Goal: Task Accomplishment & Management: Complete application form

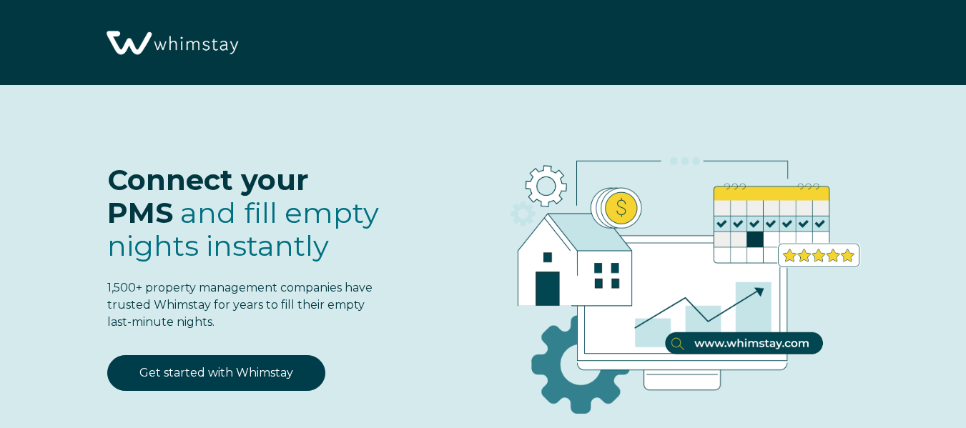
select select "US"
select select "Standard"
click at [266, 376] on link "Get started with Whimstay" at bounding box center [216, 373] width 218 height 36
select select "US"
select select "Standard"
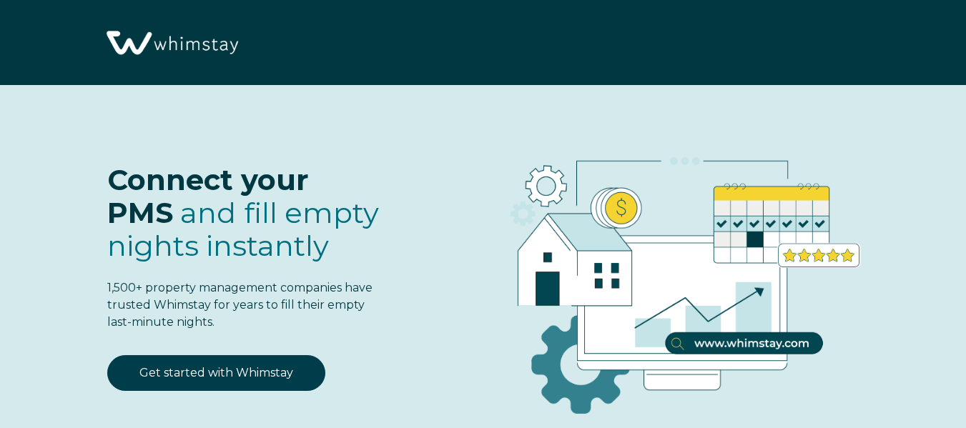
scroll to position [1653, 0]
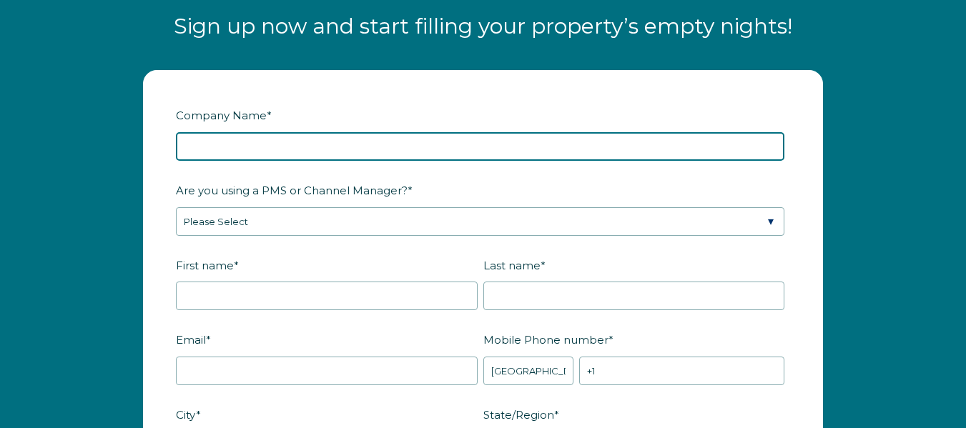
click at [266, 147] on input "Company Name *" at bounding box center [480, 146] width 608 height 29
type input "Maven Vacation Rentals"
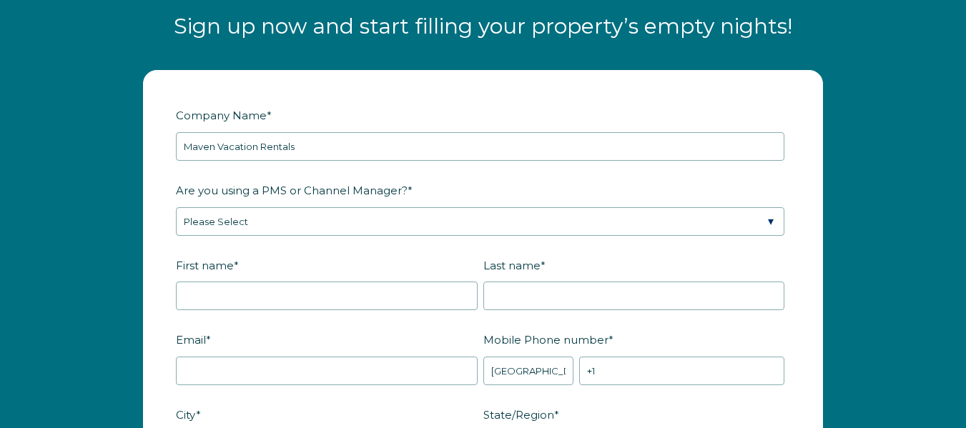
click at [507, 171] on fieldset "Company Name * Maven Vacation Rentals" at bounding box center [483, 140] width 614 height 75
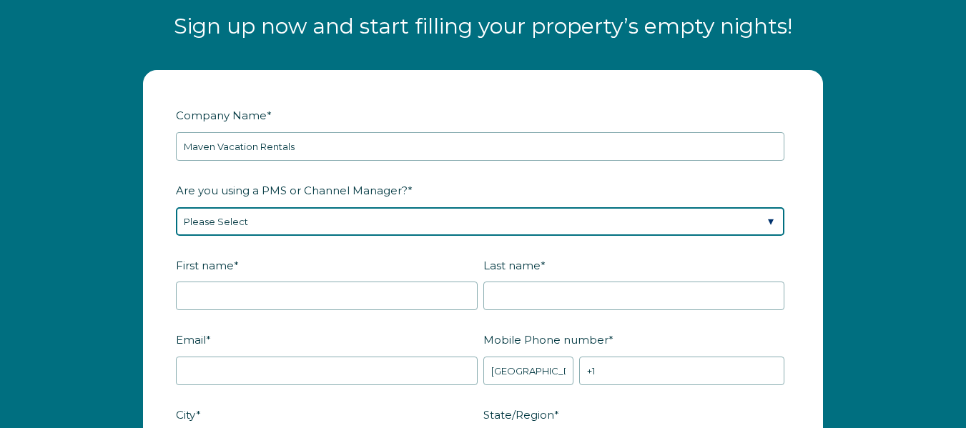
click at [378, 232] on select "Please Select Barefoot BookingPal Boost Brightside CiiRUS Escapia Guesty Hostaw…" at bounding box center [480, 221] width 608 height 29
select select "OwnerRez"
click at [176, 207] on select "Please Select Barefoot BookingPal Boost Brightside CiiRUS Escapia Guesty Hostaw…" at bounding box center [480, 221] width 608 height 29
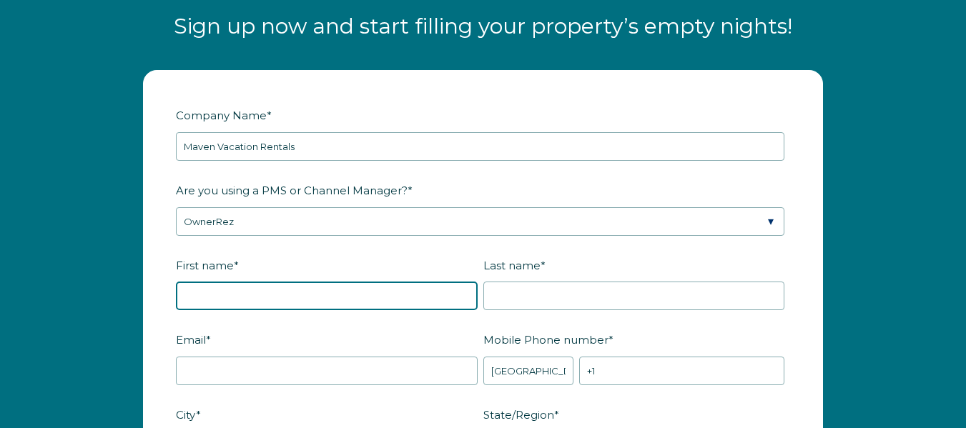
click at [316, 292] on input "First name *" at bounding box center [327, 296] width 302 height 29
type input "[PERSON_NAME]"
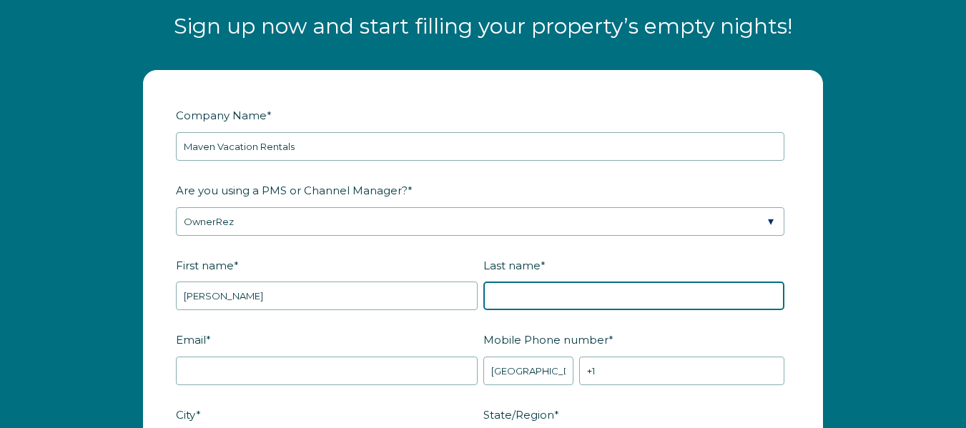
type input "Ghilardotti"
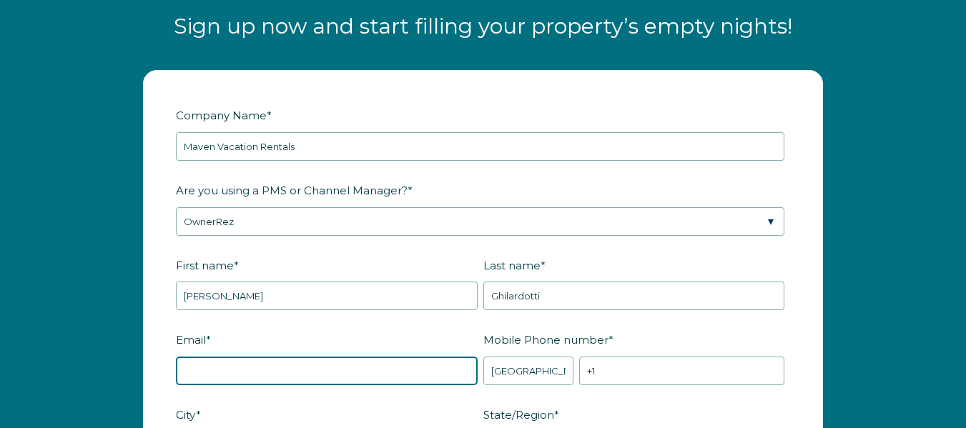
type input "[EMAIL_ADDRESS][DOMAIN_NAME]"
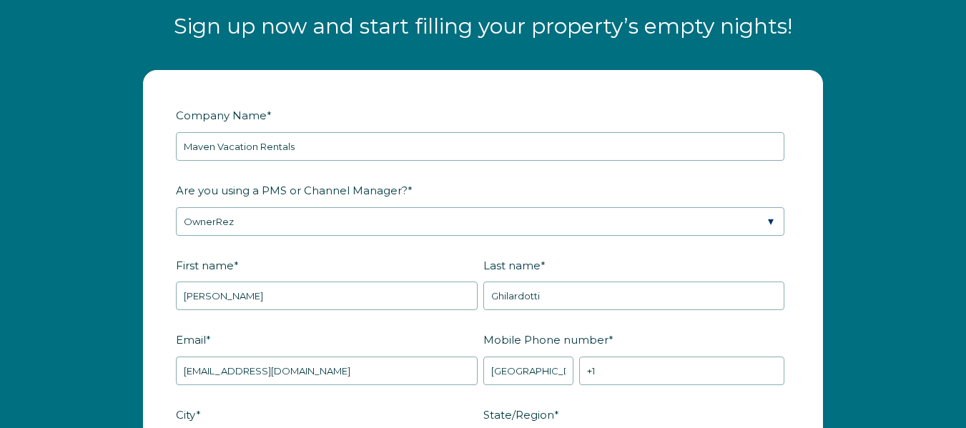
type input "Singer Island"
type input "FL"
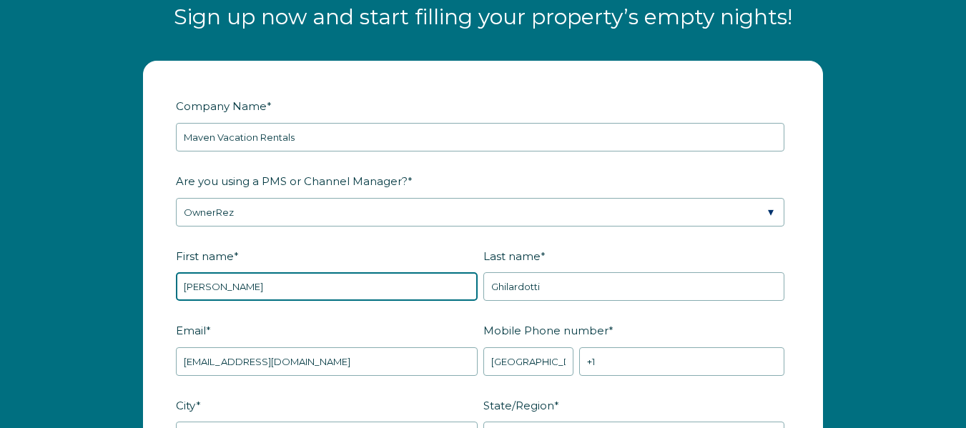
scroll to position [1796, 0]
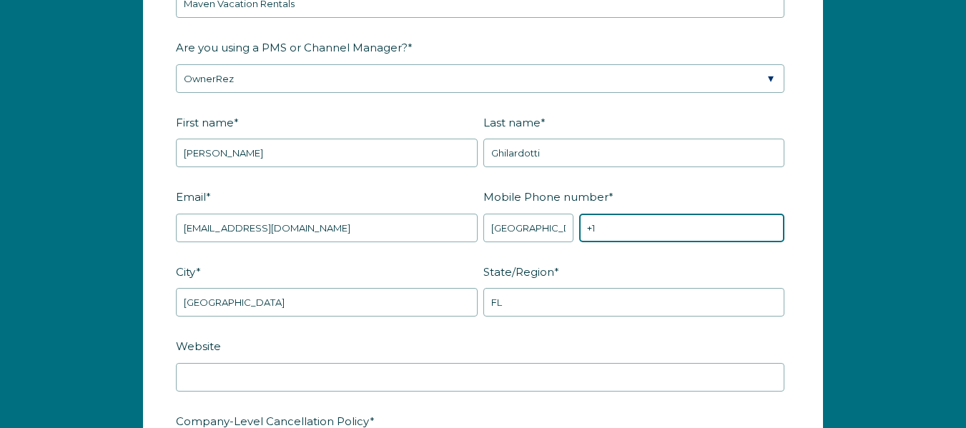
click at [643, 229] on input "+1" at bounding box center [681, 228] width 205 height 29
type input "[PHONE_NUMBER]"
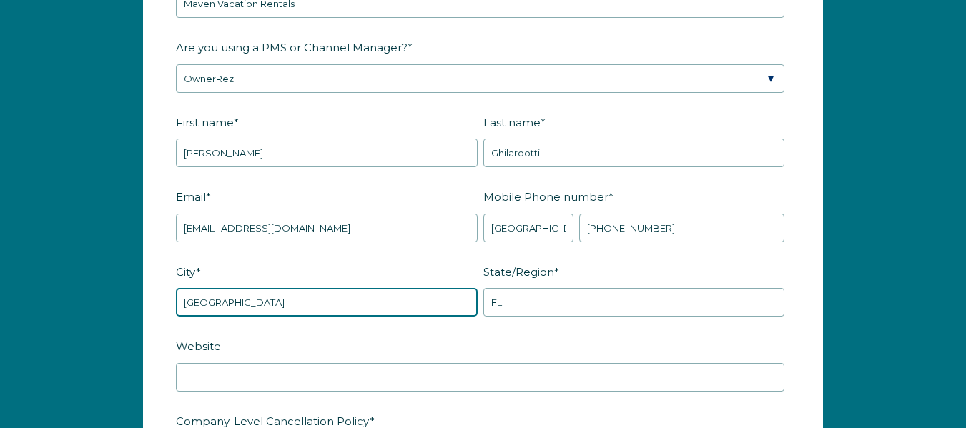
drag, startPoint x: 279, startPoint y: 302, endPoint x: 153, endPoint y: 307, distance: 125.9
type input "Lantana"
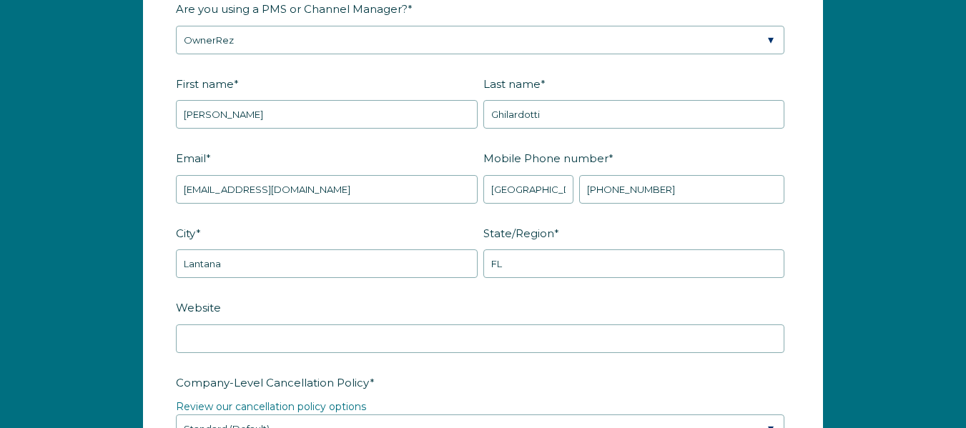
scroll to position [1868, 0]
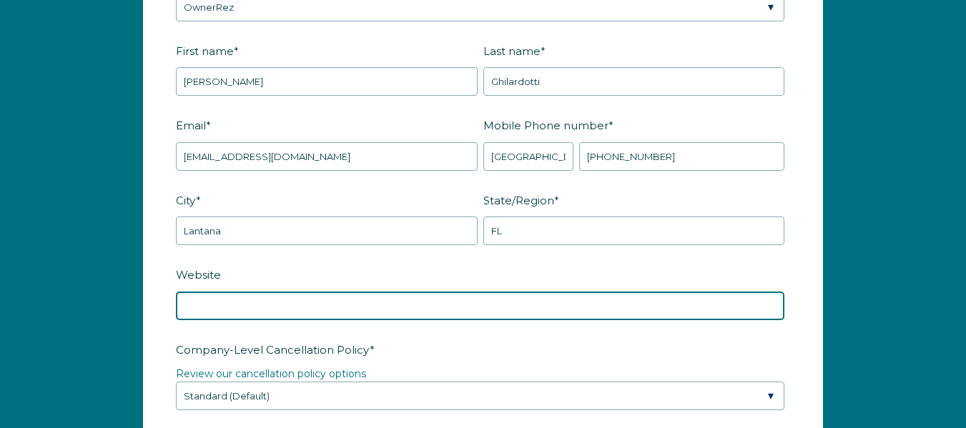
click at [217, 301] on input "Website" at bounding box center [480, 306] width 608 height 29
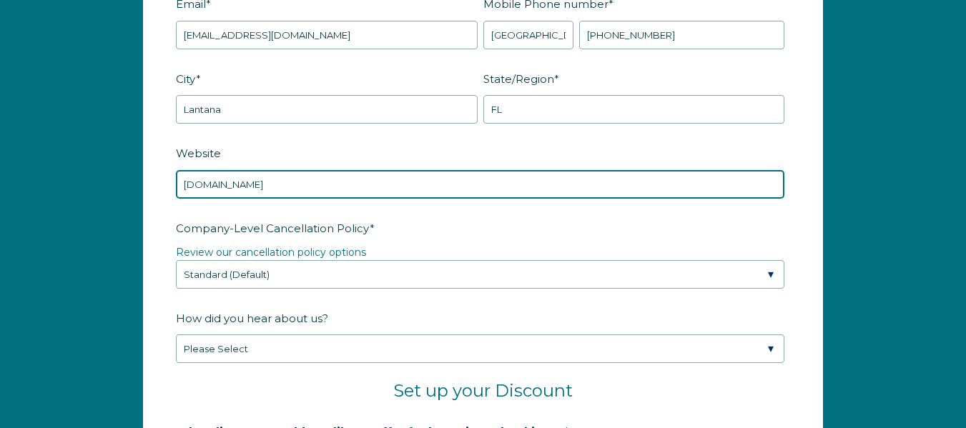
scroll to position [2082, 0]
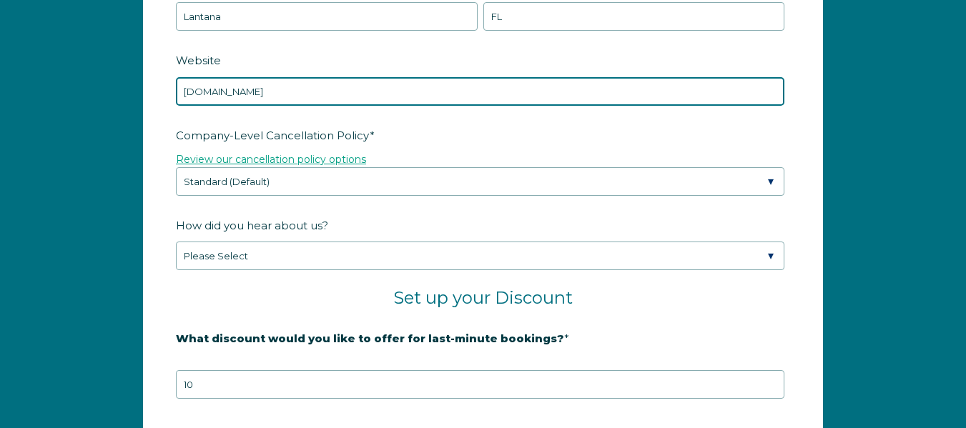
type input "www.mavenvacationrentals.com"
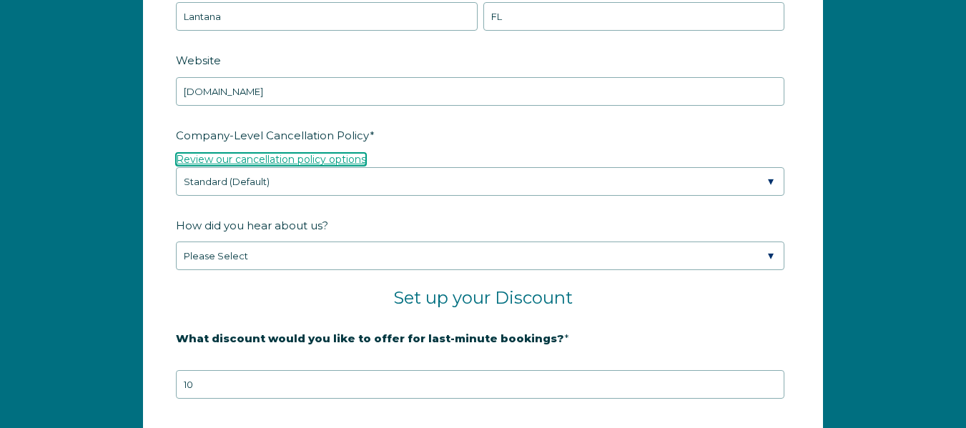
click at [336, 157] on link "Review our cancellation policy options" at bounding box center [271, 159] width 190 height 13
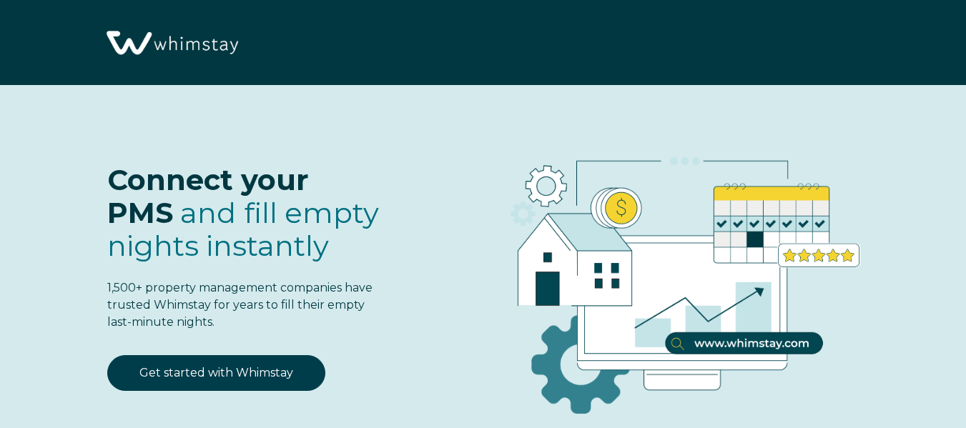
select select "US"
select select "Standard"
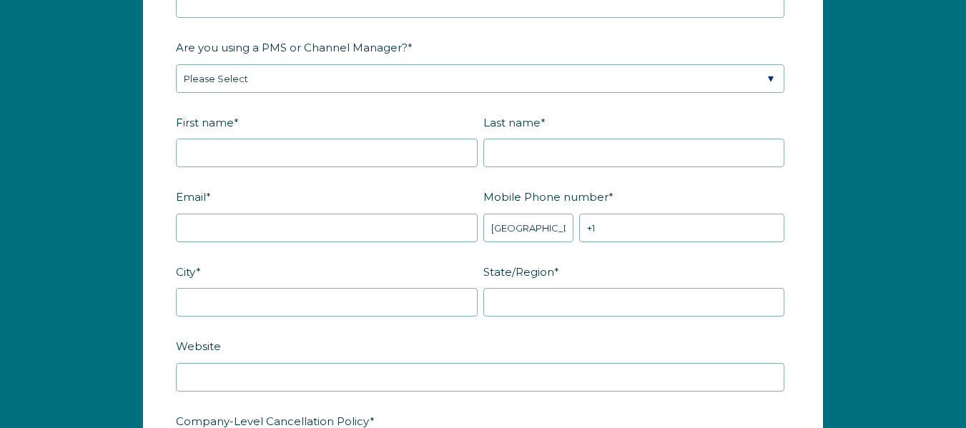
scroll to position [1725, 0]
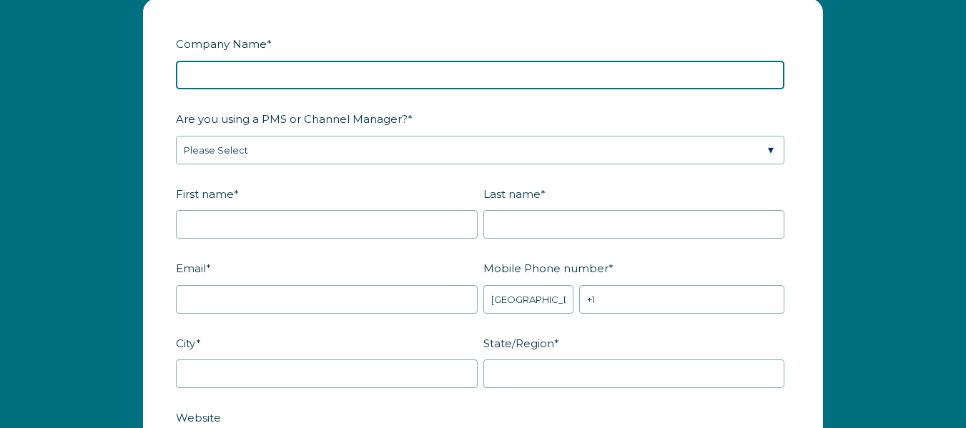
click at [324, 64] on input "Company Name *" at bounding box center [480, 75] width 608 height 29
type input "Maven Vacation Rentals"
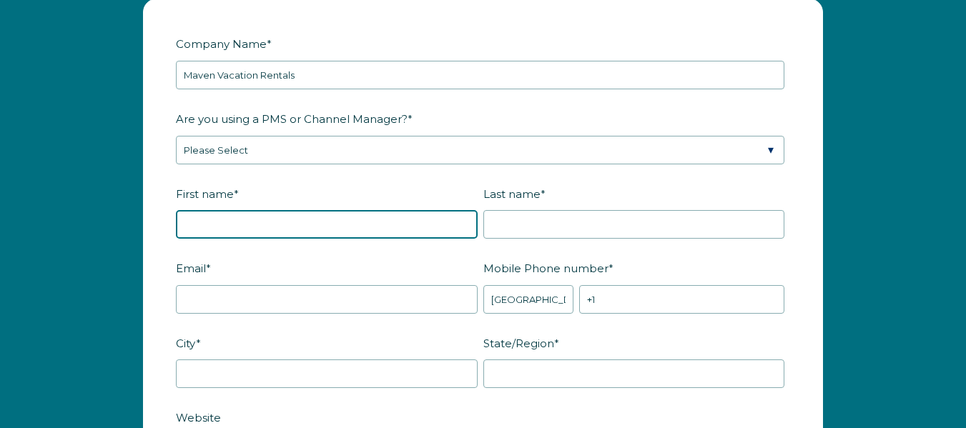
type input "Maria Cecilia"
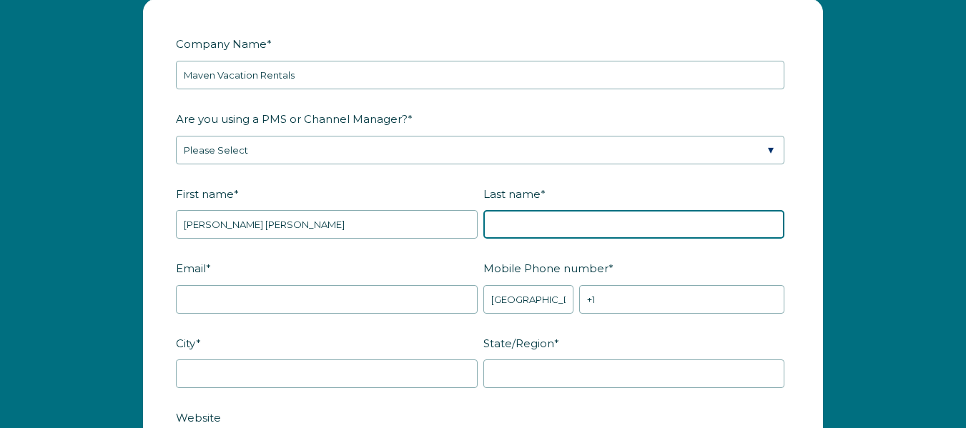
type input "Ghilardotti"
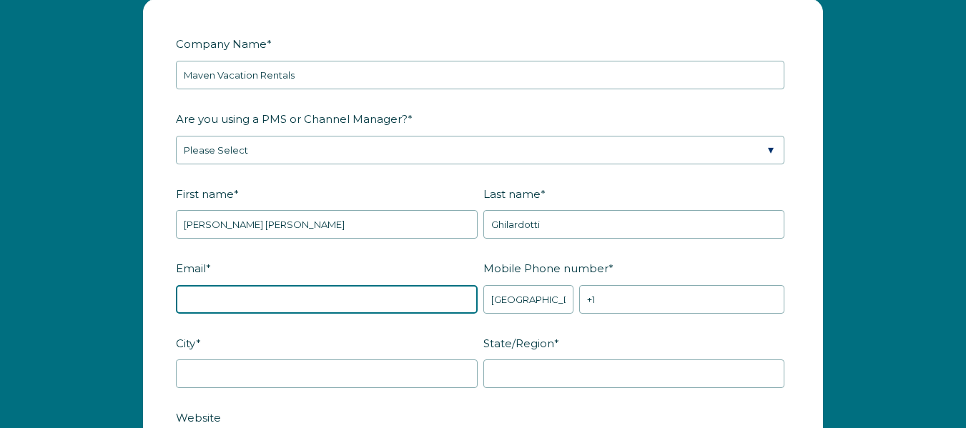
type input "info@mavenvacationrentals.com"
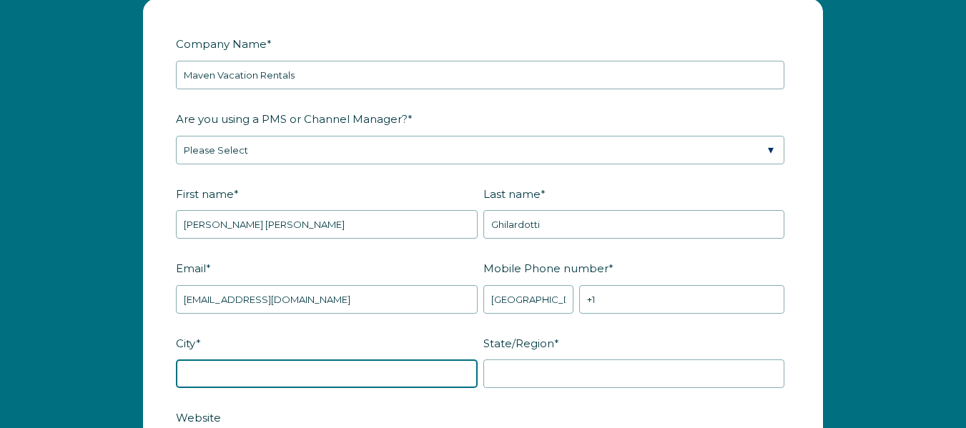
type input "LANATANA"
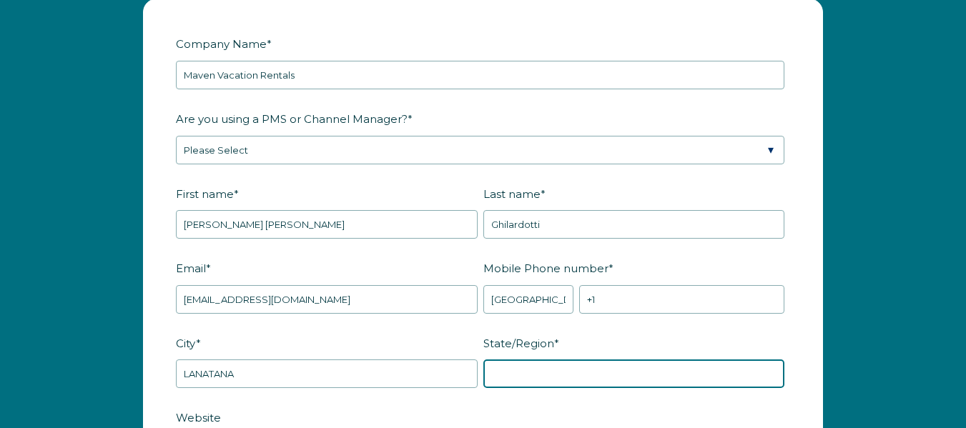
type input "FL"
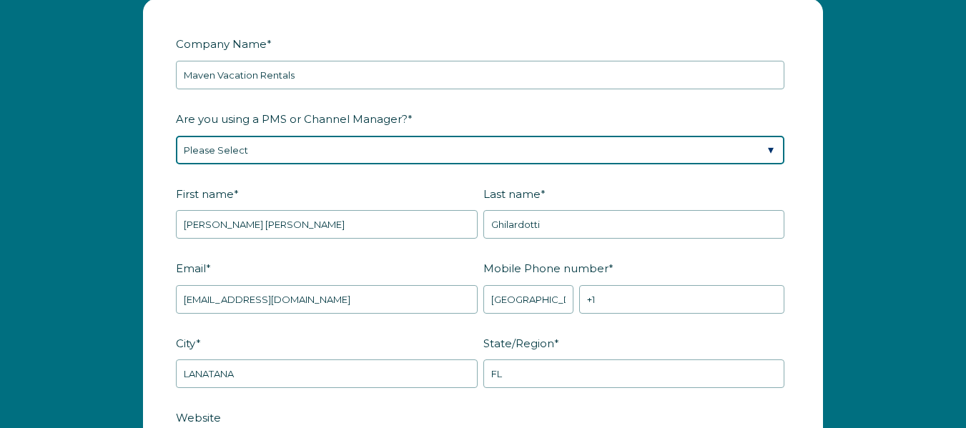
click at [284, 152] on select "Please Select Barefoot BookingPal Boost Brightside CiiRUS Escapia Guesty Hostaw…" at bounding box center [480, 150] width 608 height 29
select select "OwnerRez"
click at [176, 136] on select "Please Select Barefoot BookingPal Boost Brightside CiiRUS Escapia Guesty Hostaw…" at bounding box center [480, 150] width 608 height 29
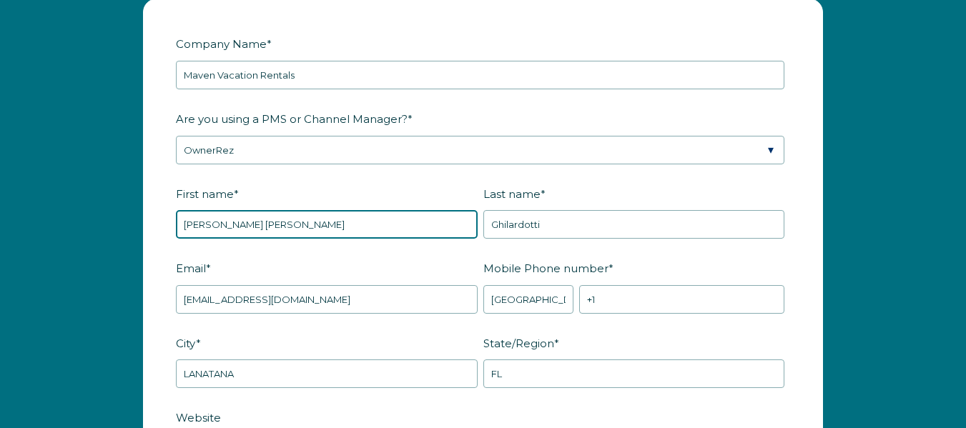
drag, startPoint x: 214, startPoint y: 225, endPoint x: 147, endPoint y: 224, distance: 67.2
type input "[PERSON_NAME]"
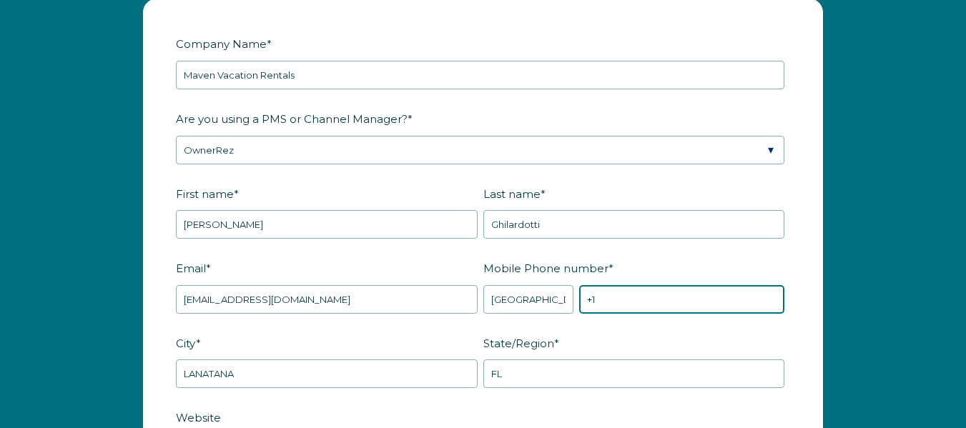
click at [619, 307] on input "+1" at bounding box center [681, 299] width 205 height 29
type input "[PHONE_NUMBER]"
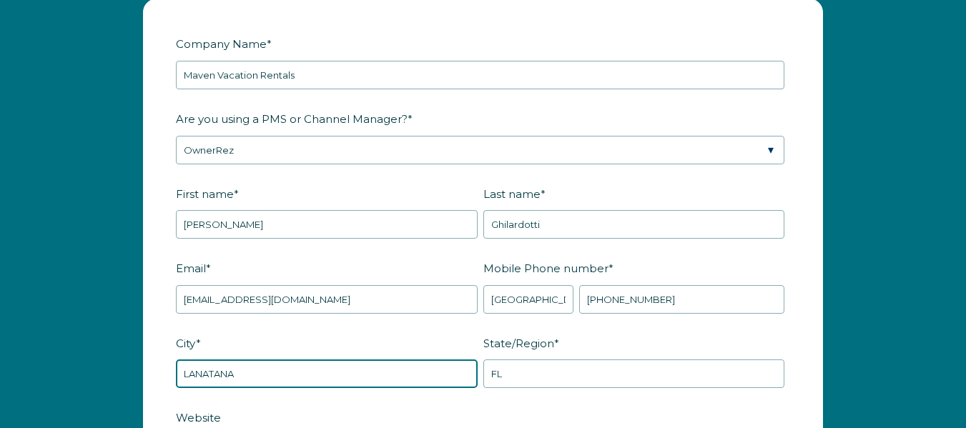
click at [209, 377] on input "LANATANA" at bounding box center [327, 374] width 302 height 29
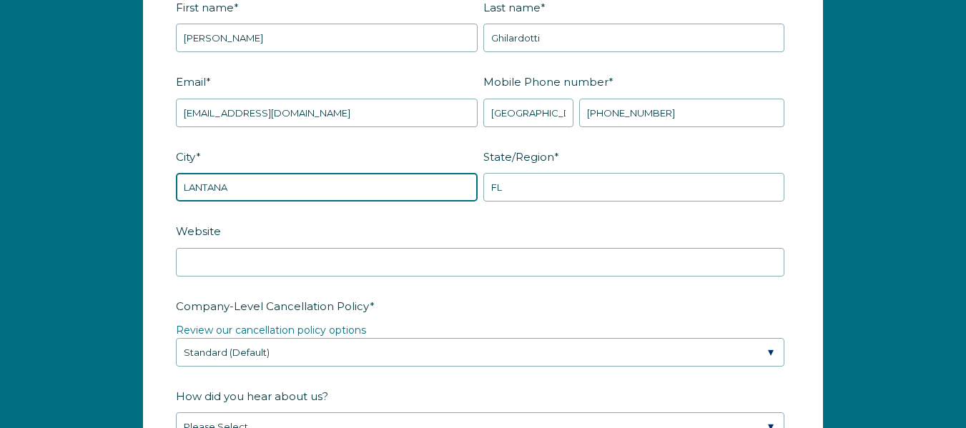
scroll to position [1939, 0]
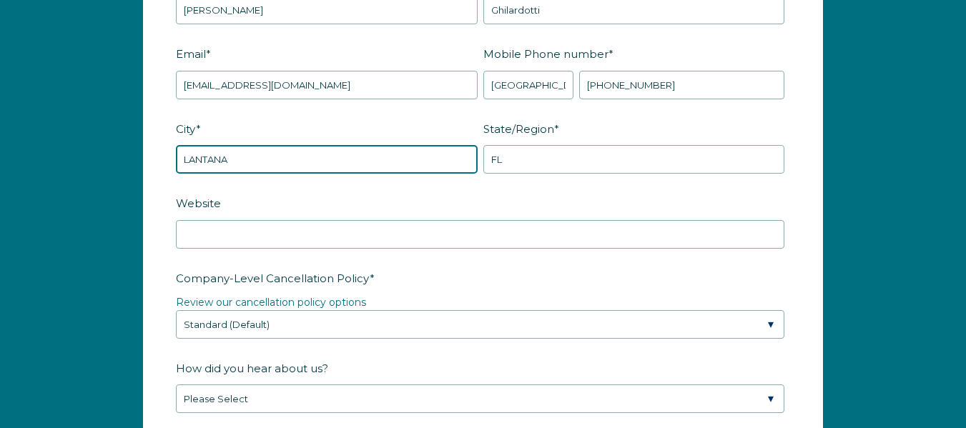
type input "LANTANA"
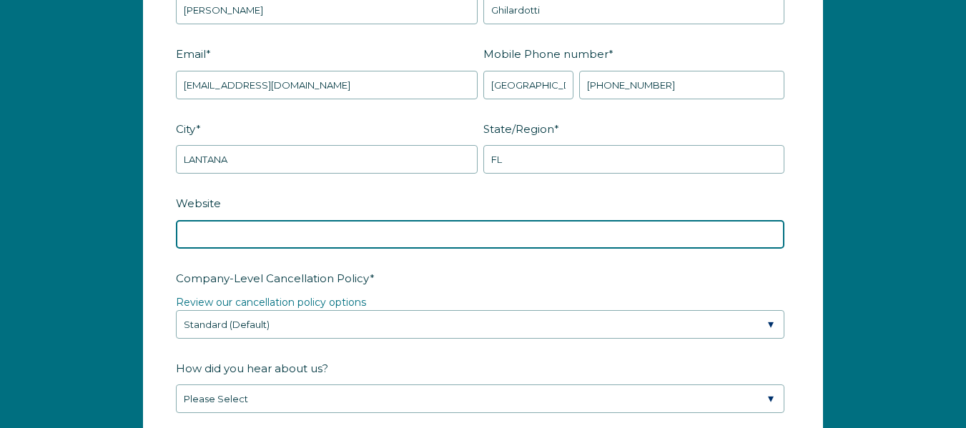
click at [251, 230] on input "Website" at bounding box center [480, 234] width 608 height 29
type input "www.mavenvacationrentals.com"
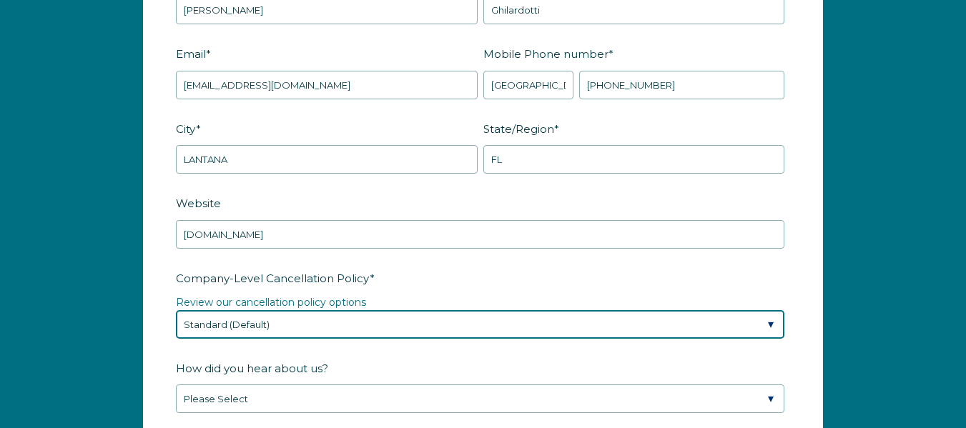
click at [338, 332] on select "Please Select Partial Standard (Default) Moderate Strict" at bounding box center [480, 324] width 608 height 29
select select "Strict"
click at [176, 310] on select "Please Select Partial Standard (Default) Moderate Strict" at bounding box center [480, 324] width 608 height 29
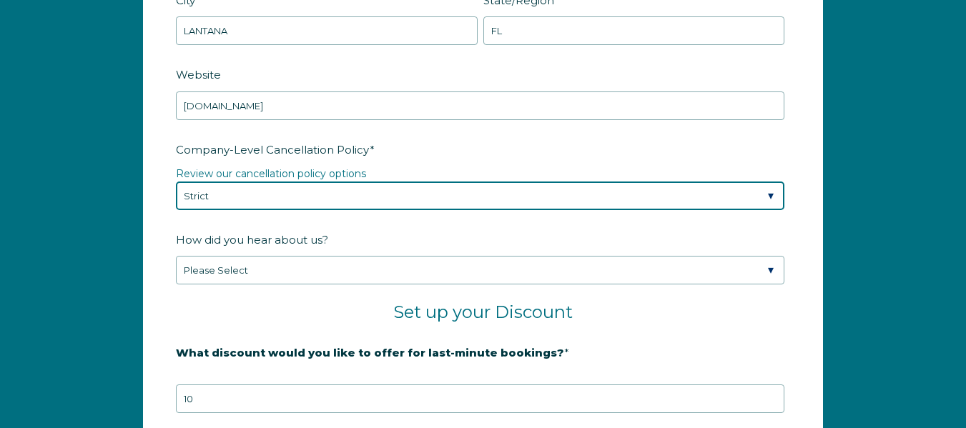
scroll to position [2082, 0]
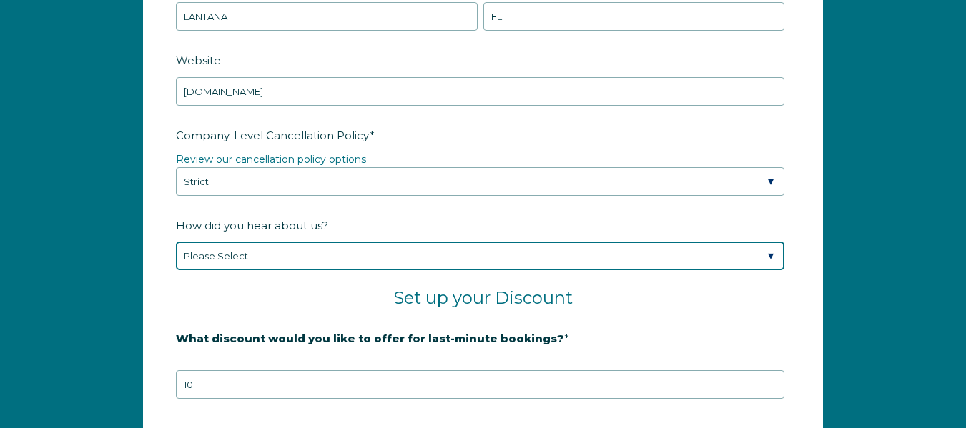
click at [304, 255] on select "Please Select Found Whimstay through a Google search Spoke to a Whimstay salesp…" at bounding box center [480, 256] width 608 height 29
select select "Other"
click at [176, 242] on select "Please Select Found Whimstay through a Google search Spoke to a Whimstay salesp…" at bounding box center [480, 256] width 608 height 29
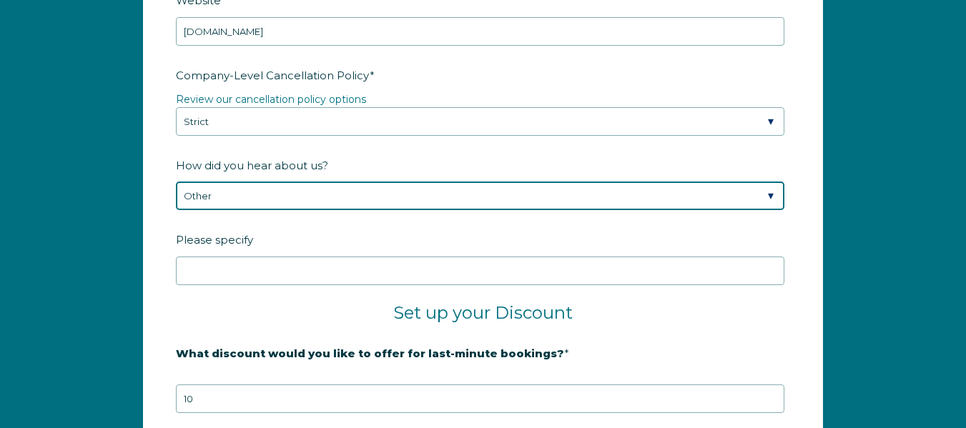
scroll to position [2225, 0]
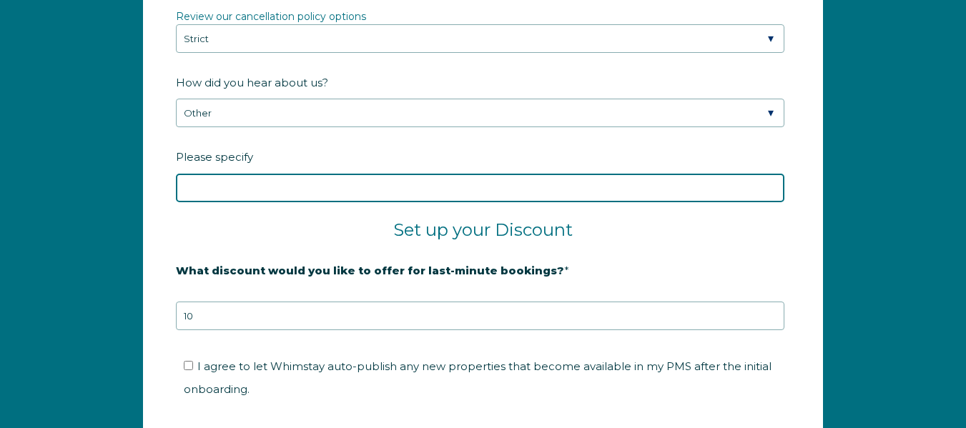
click at [293, 180] on input "Please specify" at bounding box center [480, 188] width 608 height 29
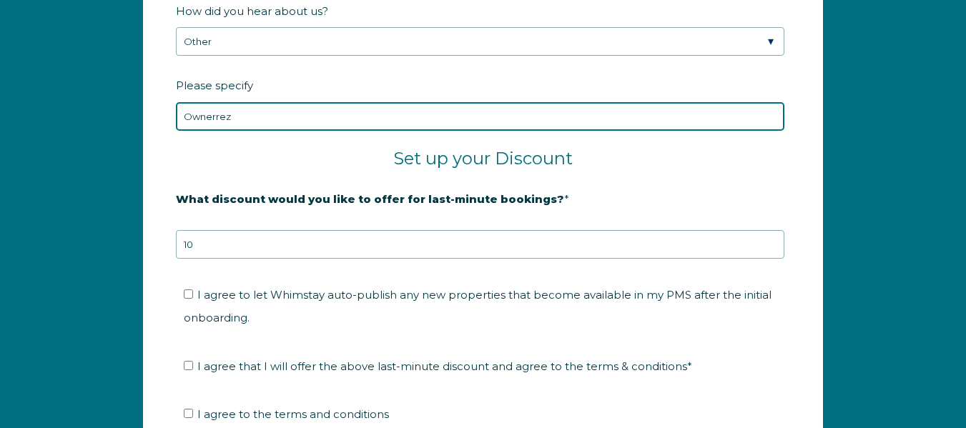
scroll to position [2368, 0]
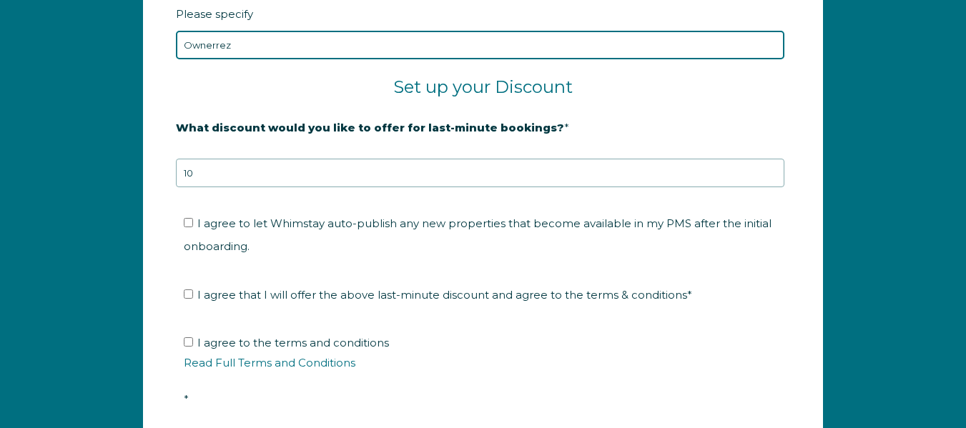
type input "Ownerrez"
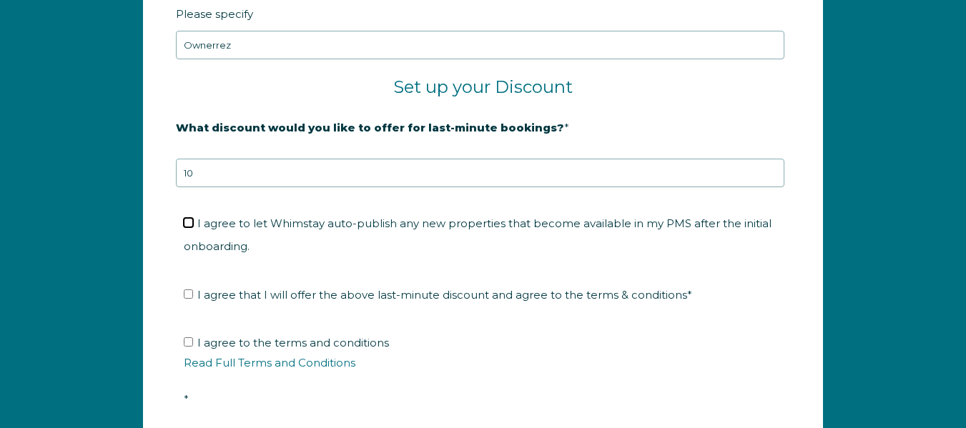
click at [188, 227] on input "I agree to let Whimstay auto-publish any new properties that become available i…" at bounding box center [188, 222] width 9 height 9
checkbox input "true"
click at [188, 297] on input "I agree that I will offer the above last-minute discount and agree to the terms…" at bounding box center [188, 293] width 9 height 9
checkbox input "true"
click at [189, 346] on input "I agree to the terms and conditions Read Full Terms and Conditions *" at bounding box center [188, 341] width 9 height 9
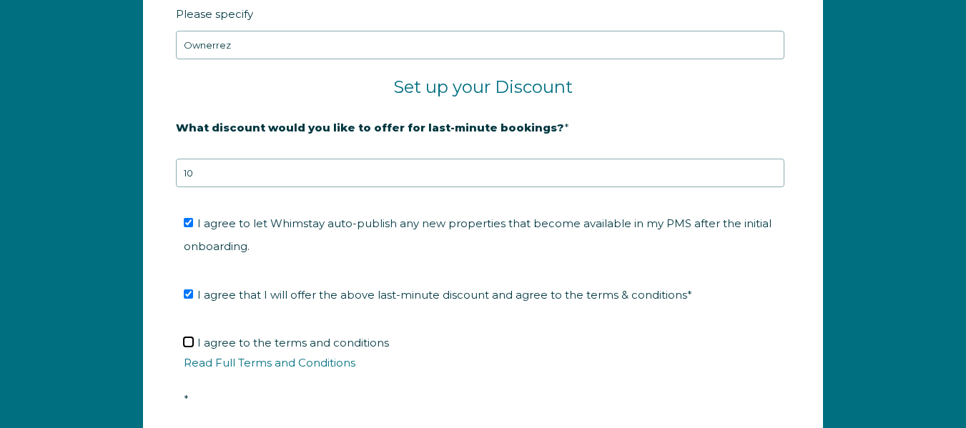
checkbox input "true"
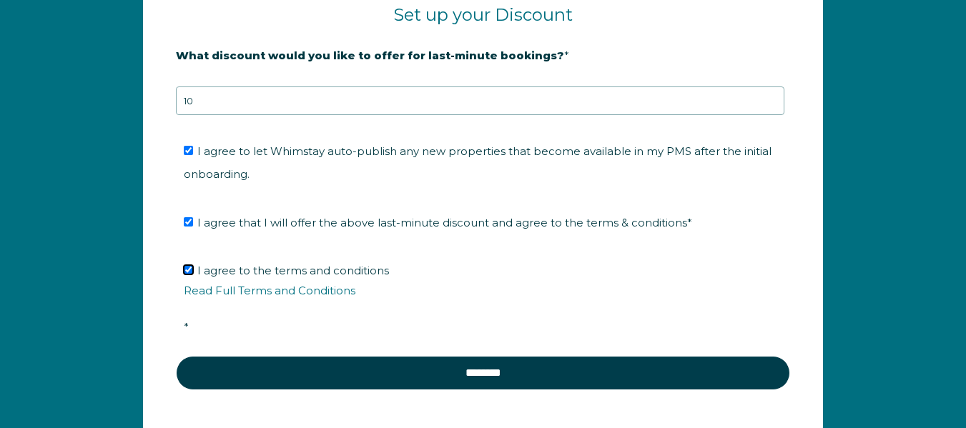
scroll to position [2439, 0]
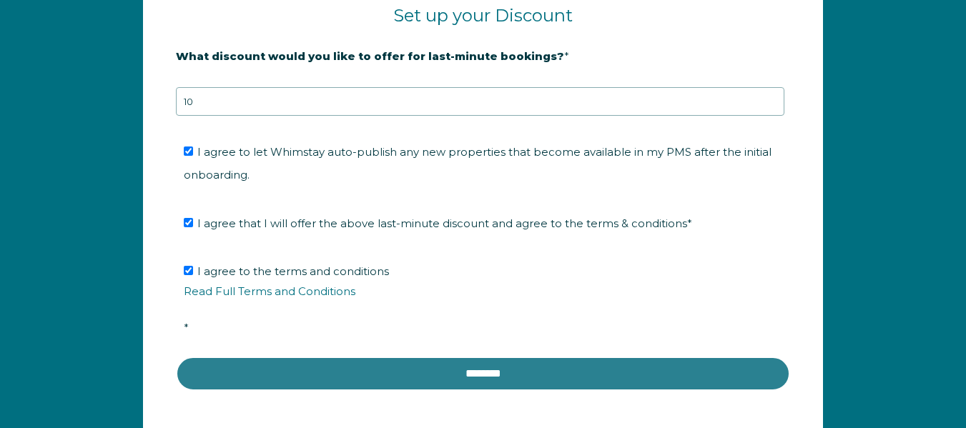
click at [371, 374] on input "********" at bounding box center [483, 374] width 614 height 34
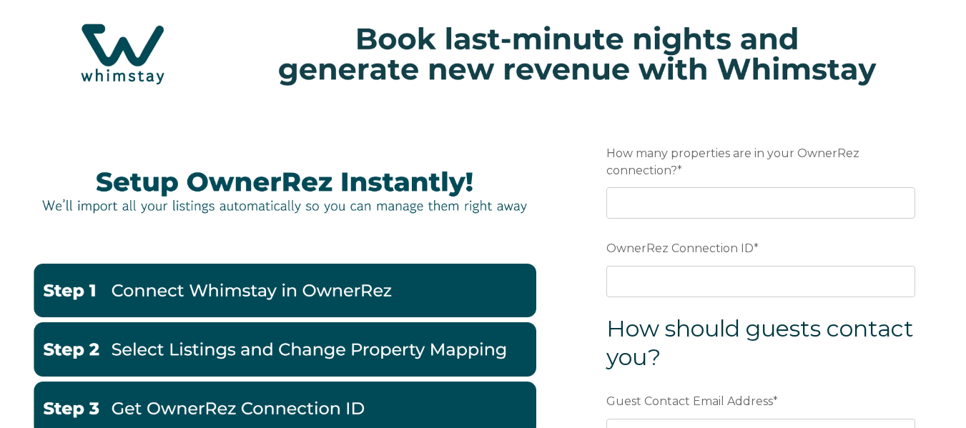
scroll to position [143, 0]
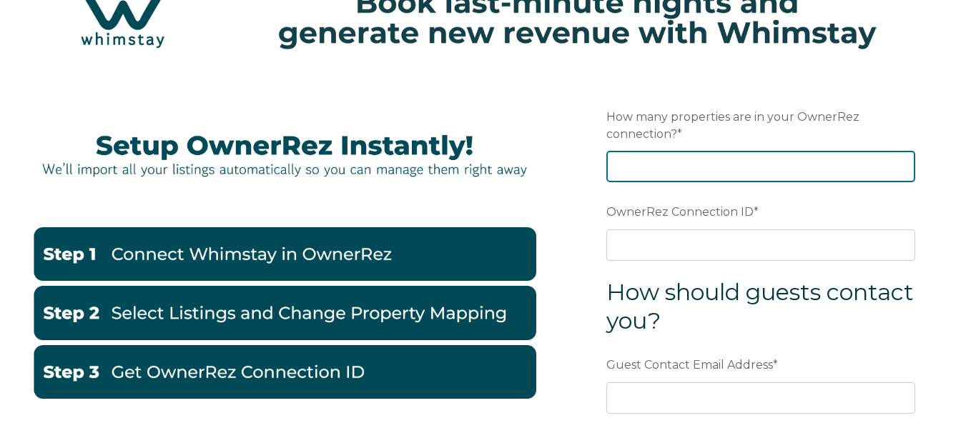
click at [687, 159] on input "How many properties are in your OwnerRez connection? *" at bounding box center [760, 166] width 309 height 31
type input "7"
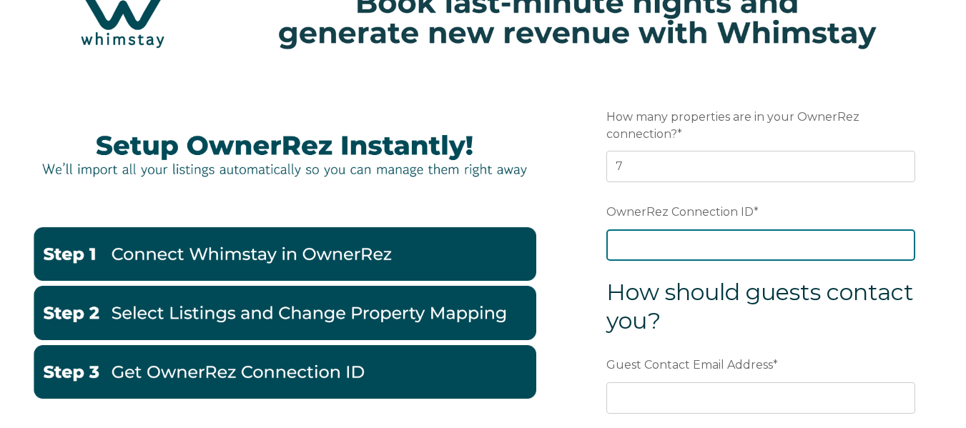
click at [670, 242] on input "OwnerRez Connection ID *" at bounding box center [760, 244] width 309 height 31
paste input "ora7ccddfd34x"
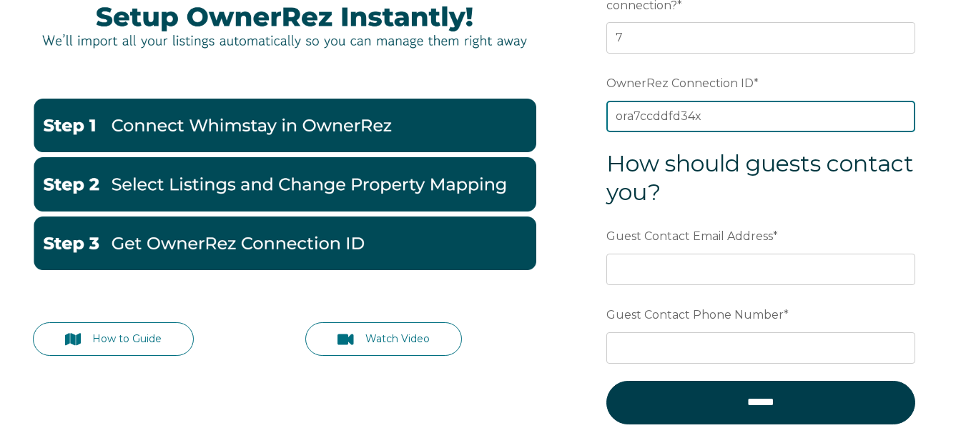
scroll to position [286, 0]
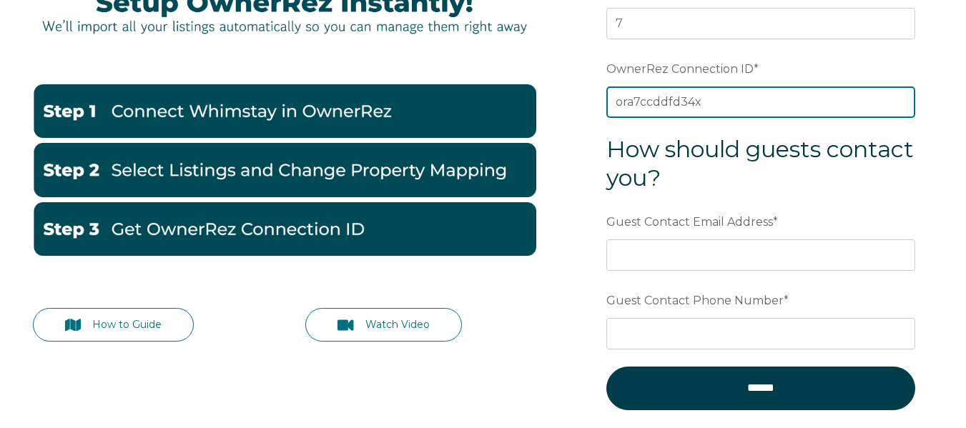
type input "ora7ccddfd34x"
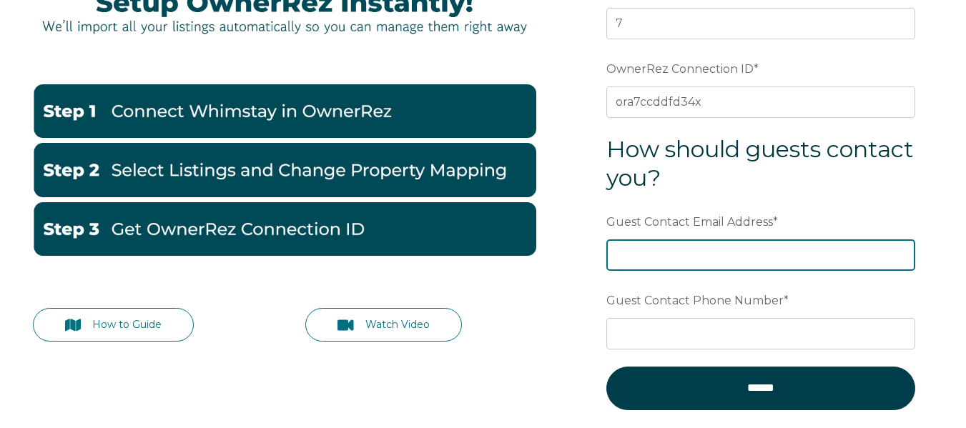
click at [670, 262] on input "Guest Contact Email Address *" at bounding box center [760, 254] width 309 height 31
type input "[EMAIL_ADDRESS][DOMAIN_NAME]"
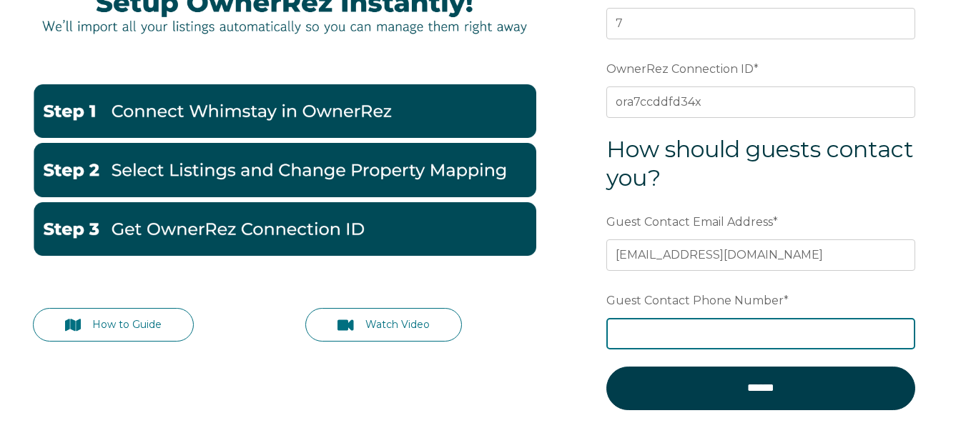
click at [720, 332] on input "Guest Contact Phone Number *" at bounding box center [760, 333] width 309 height 31
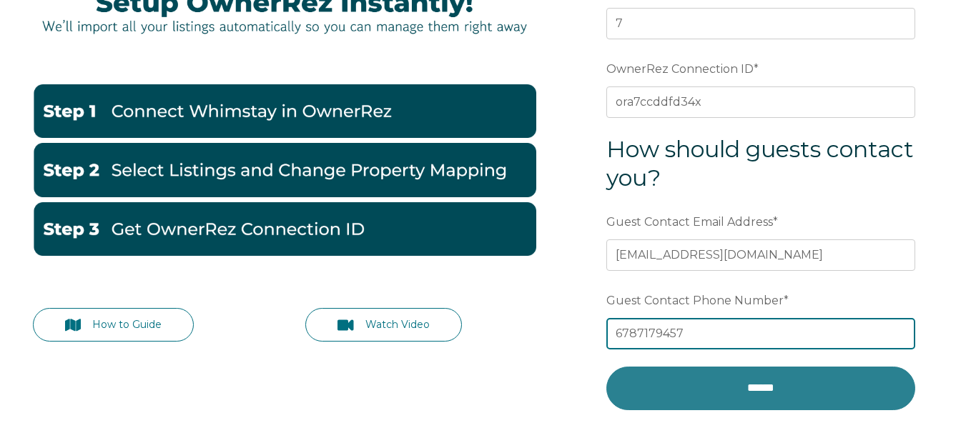
type input "6787179457"
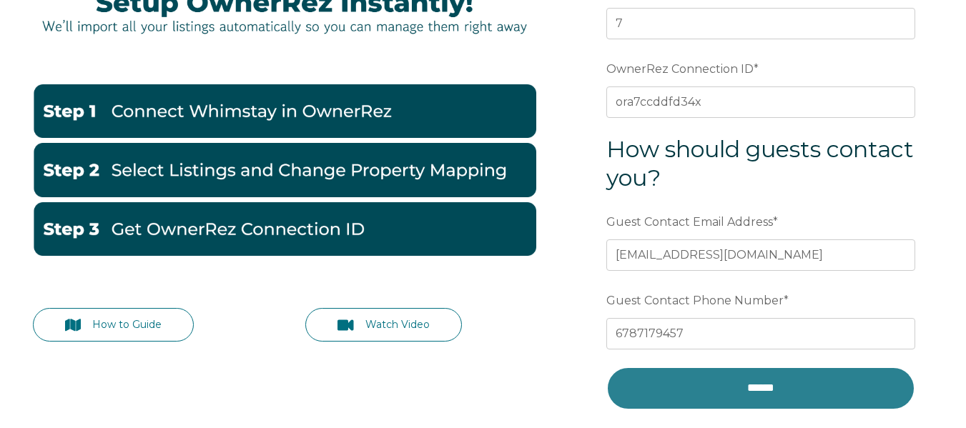
click at [743, 393] on input "******" at bounding box center [760, 388] width 309 height 43
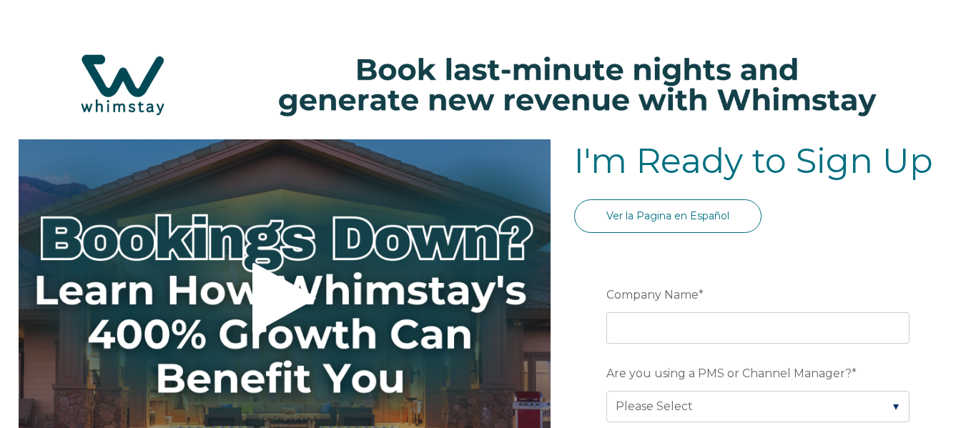
select select "US"
select select "Standard"
